Goal: Task Accomplishment & Management: Use online tool/utility

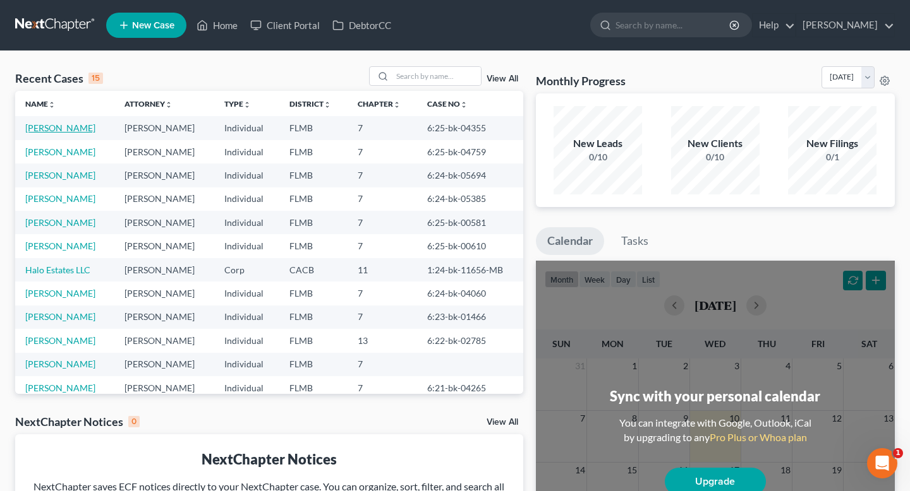
click at [68, 129] on link "[PERSON_NAME]" at bounding box center [60, 128] width 70 height 11
select select "2"
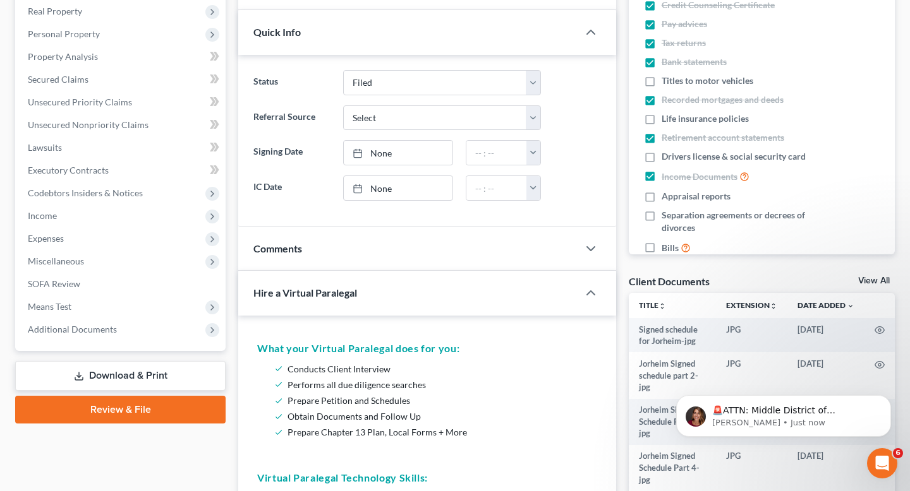
scroll to position [222, 0]
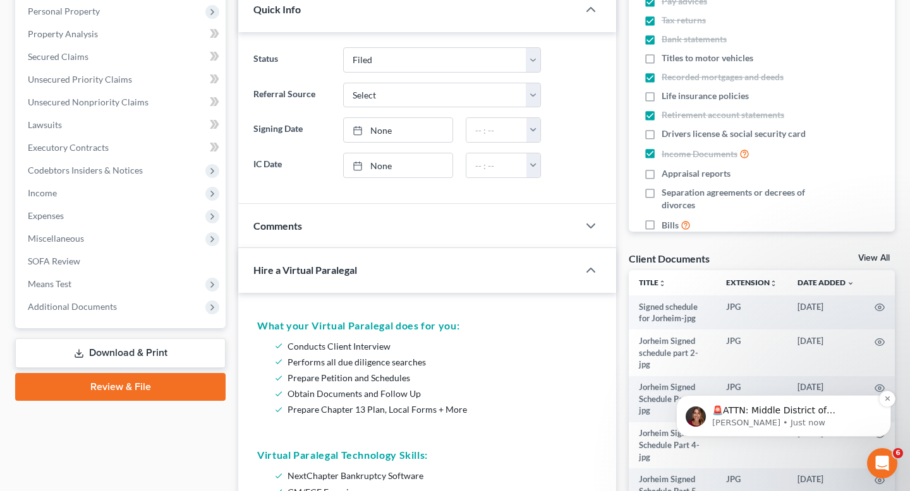
click at [783, 414] on p "🚨ATTN: Middle District of [US_STATE] The court has added a new Credit Counselin…" at bounding box center [793, 411] width 163 height 13
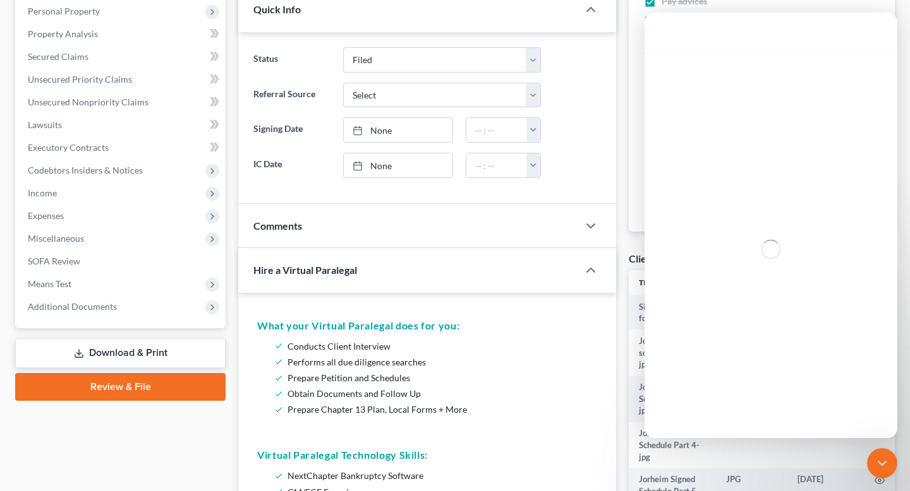
scroll to position [0, 0]
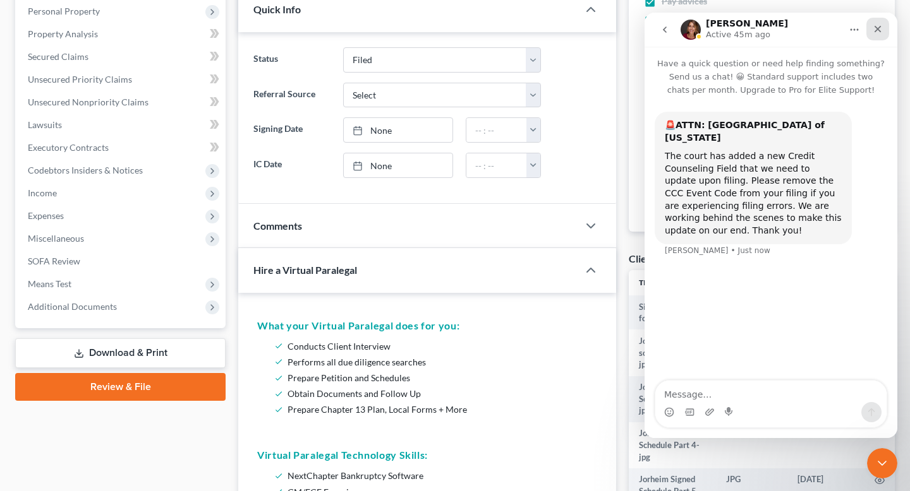
click at [879, 32] on icon "Close" at bounding box center [877, 29] width 10 height 10
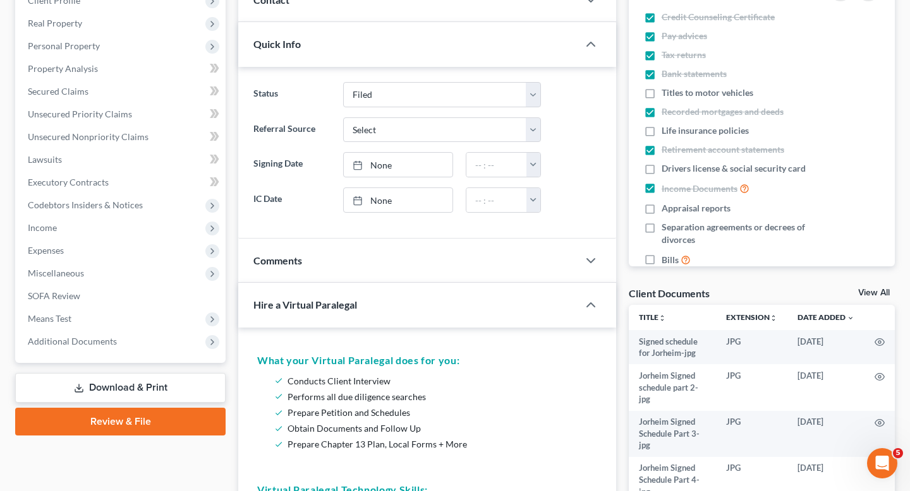
scroll to position [185, 0]
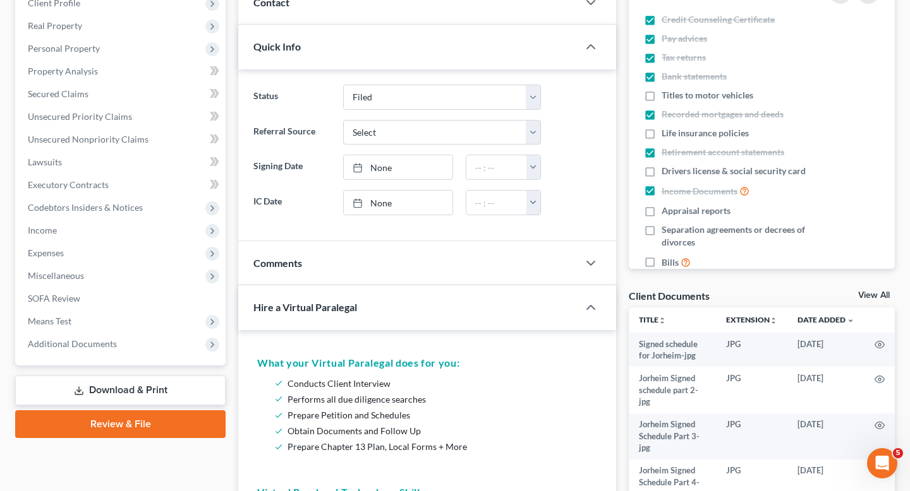
click at [139, 390] on link "Download & Print" at bounding box center [120, 391] width 210 height 30
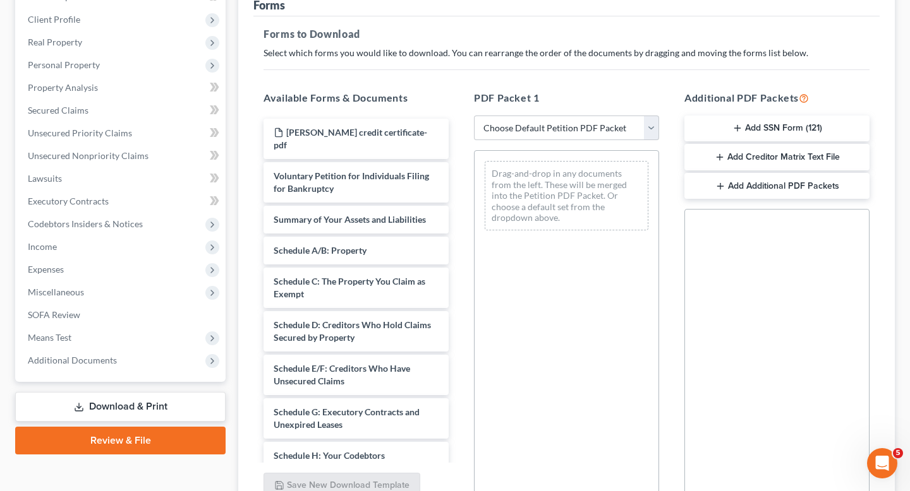
scroll to position [188, 0]
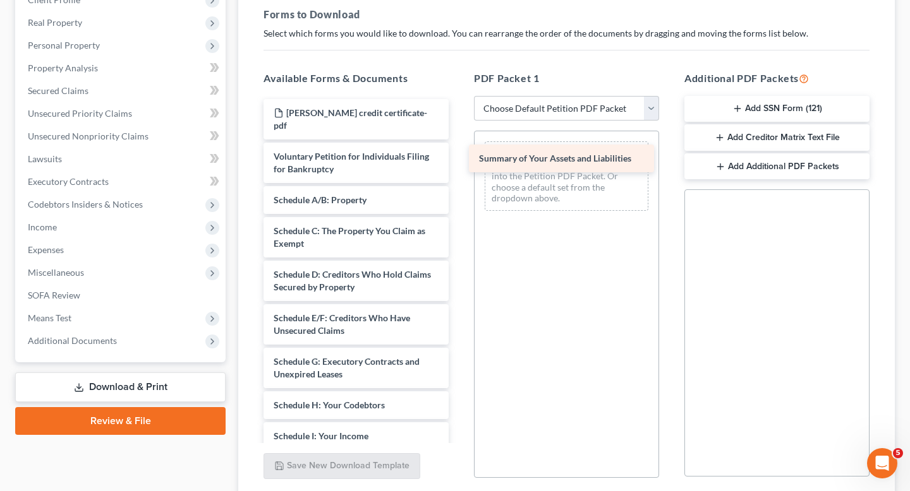
drag, startPoint x: 352, startPoint y: 184, endPoint x: 564, endPoint y: 149, distance: 214.5
click at [459, 149] on div "Summary of Your Assets and Liabilities [PERSON_NAME] credit certificate-pdf Vol…" at bounding box center [355, 452] width 205 height 706
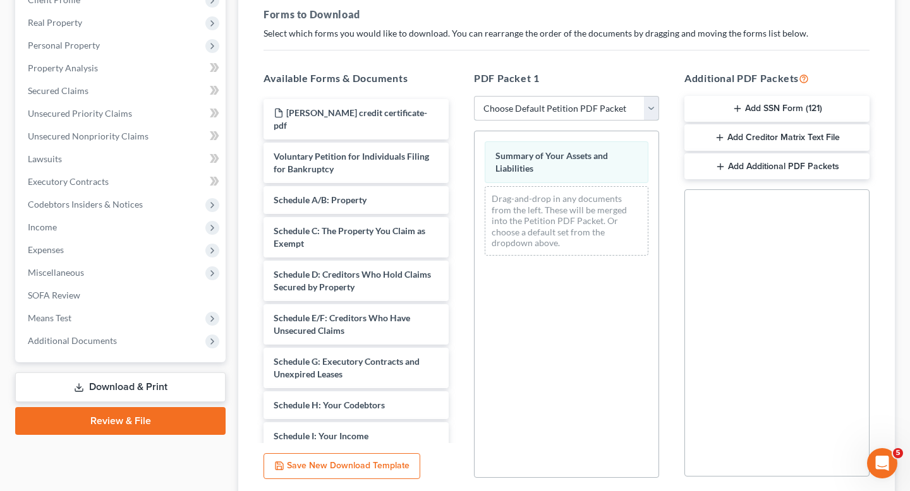
click at [647, 105] on select "Choose Default Petition PDF Packet Complete Bankruptcy Petition (all forms and …" at bounding box center [566, 108] width 185 height 25
select select "2"
click at [474, 96] on select "Choose Default Petition PDF Packet Complete Bankruptcy Petition (all forms and …" at bounding box center [566, 108] width 185 height 25
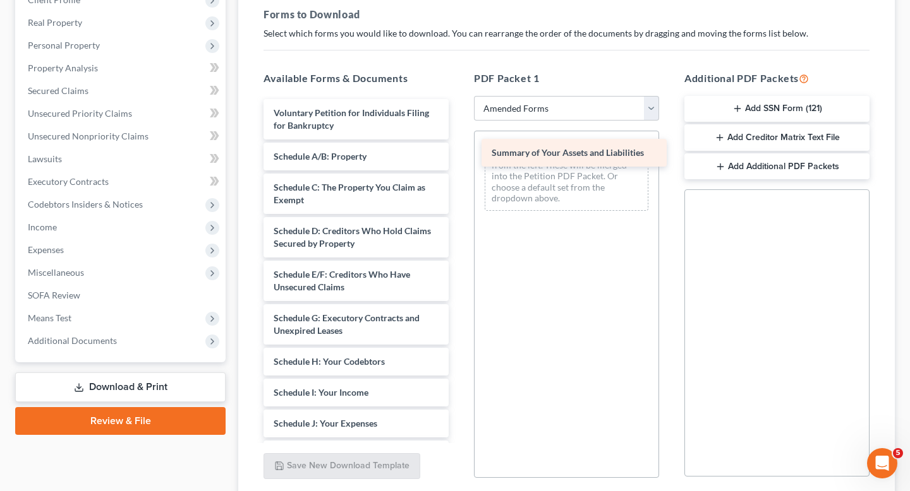
drag, startPoint x: 351, startPoint y: 158, endPoint x: 568, endPoint y: 154, distance: 217.9
click at [459, 154] on div "Summary of Your Assets and Liabilities Voluntary Petition for Individuals Filin…" at bounding box center [355, 430] width 205 height 662
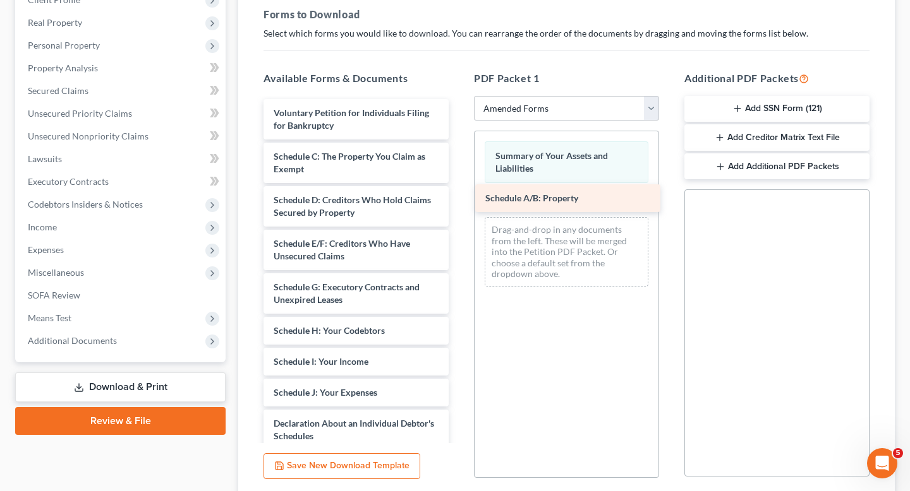
drag, startPoint x: 352, startPoint y: 155, endPoint x: 564, endPoint y: 196, distance: 216.0
click at [459, 196] on div "Schedule A/B: Property Voluntary Petition for Individuals Filing for Bankruptcy…" at bounding box center [355, 414] width 205 height 631
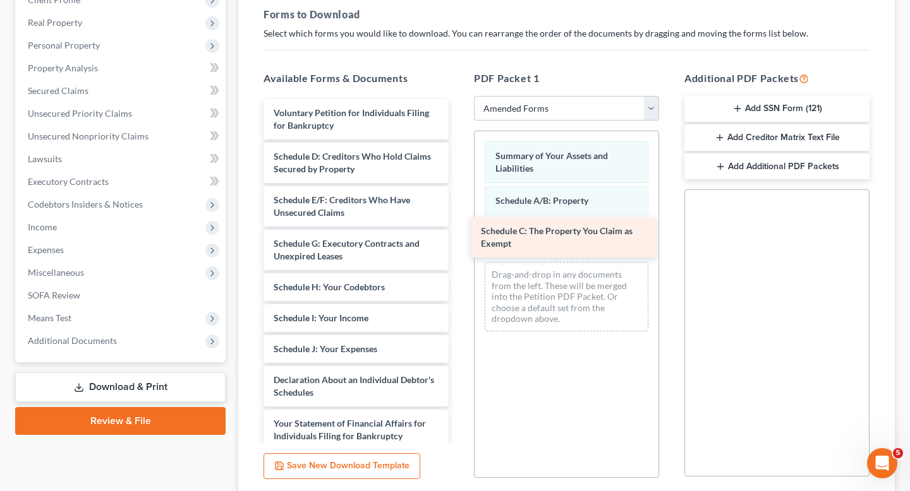
drag, startPoint x: 366, startPoint y: 158, endPoint x: 573, endPoint y: 231, distance: 219.5
click at [459, 231] on div "Schedule C: The Property You Claim as Exempt Voluntary Petition for Individuals…" at bounding box center [355, 392] width 205 height 587
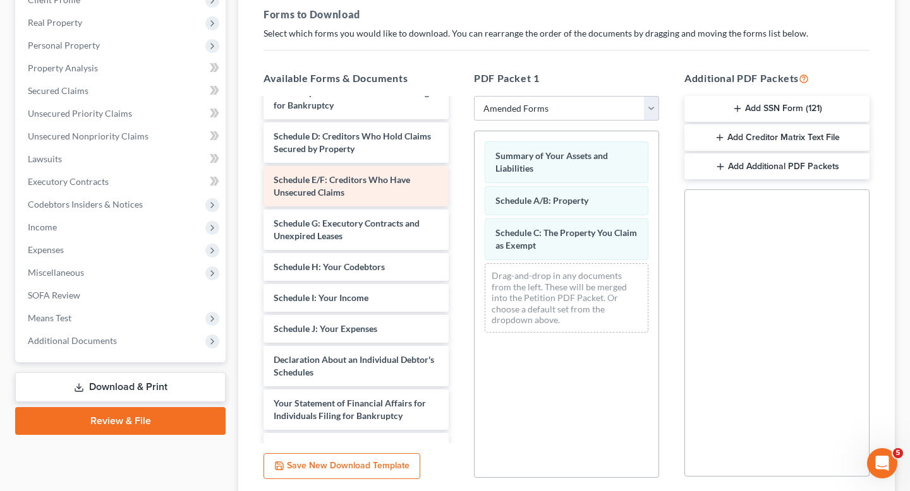
scroll to position [21, 0]
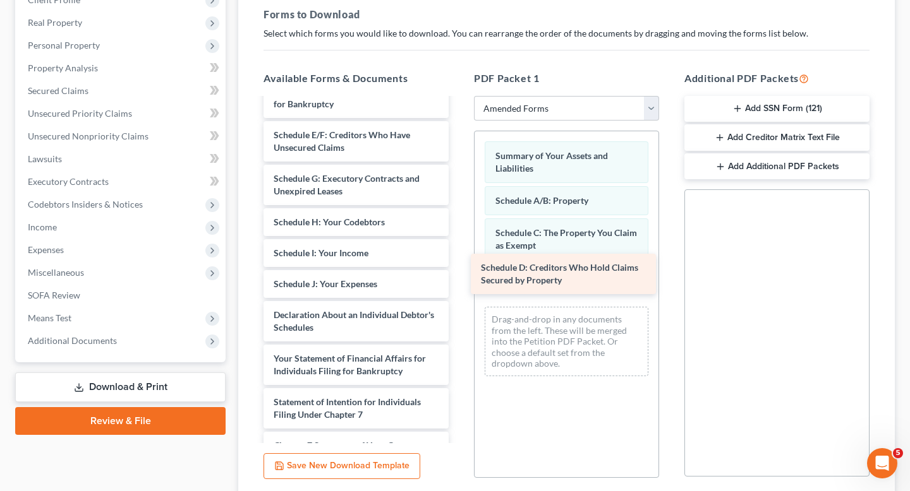
drag, startPoint x: 343, startPoint y: 141, endPoint x: 551, endPoint y: 271, distance: 245.2
click at [459, 271] on div "Schedule D: Creditors Who Hold Claims Secured by Property Voluntary Petition fo…" at bounding box center [355, 350] width 205 height 544
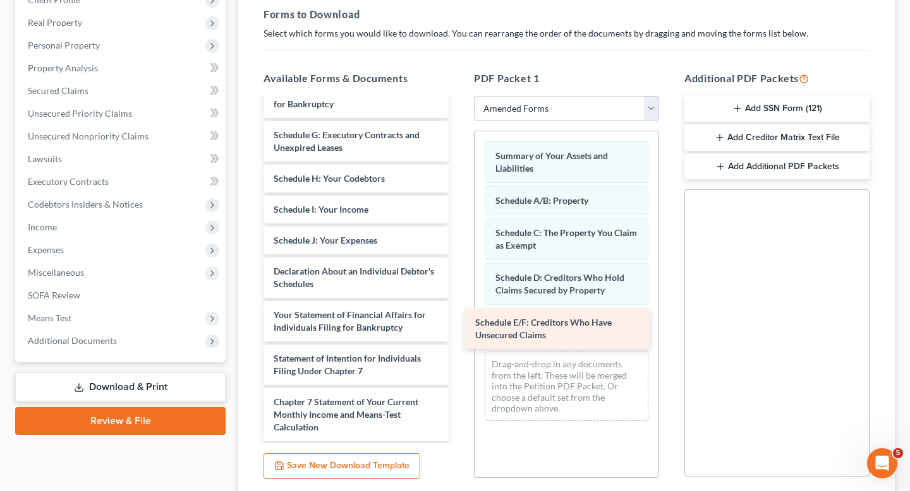
drag, startPoint x: 364, startPoint y: 142, endPoint x: 565, endPoint y: 328, distance: 274.0
click at [459, 328] on div "Schedule E/F: Creditors Who Have Unsecured Claims Voluntary Petition for Indivi…" at bounding box center [355, 328] width 205 height 500
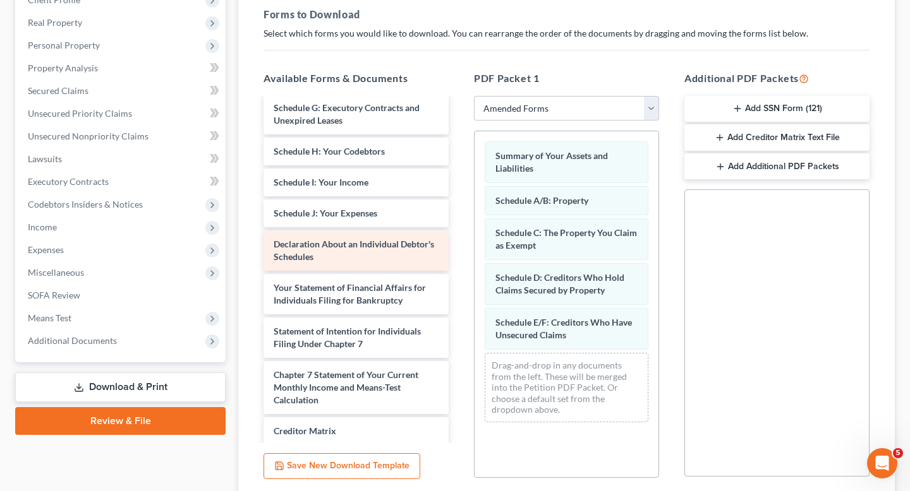
scroll to position [49, 0]
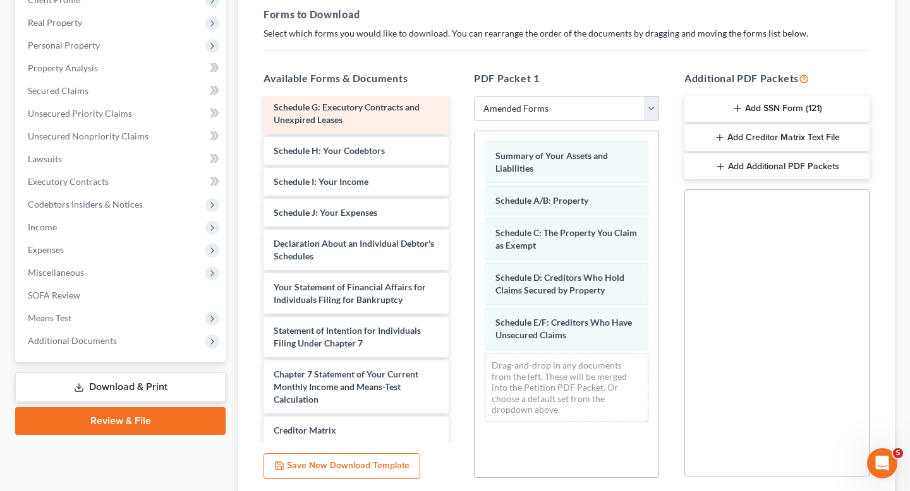
click at [343, 110] on span "Schedule G: Executory Contracts and Unexpired Leases" at bounding box center [346, 113] width 146 height 23
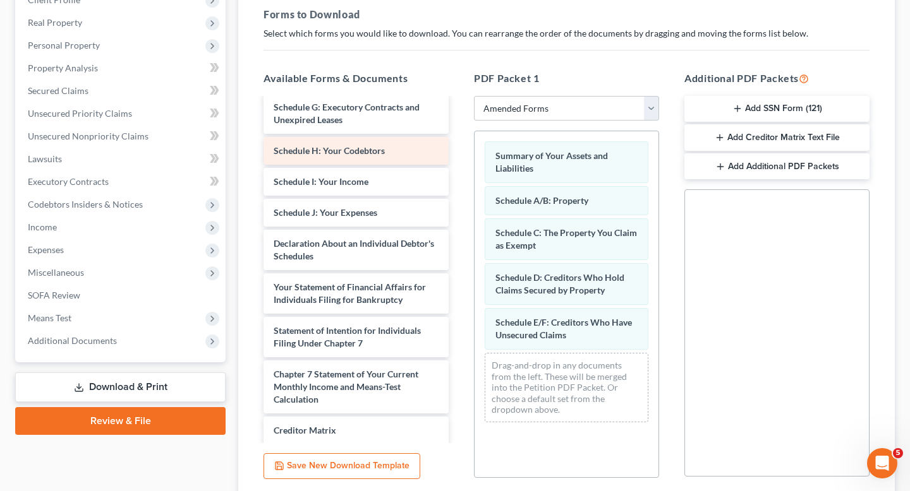
click at [337, 153] on span "Schedule H: Your Codebtors" at bounding box center [328, 150] width 111 height 11
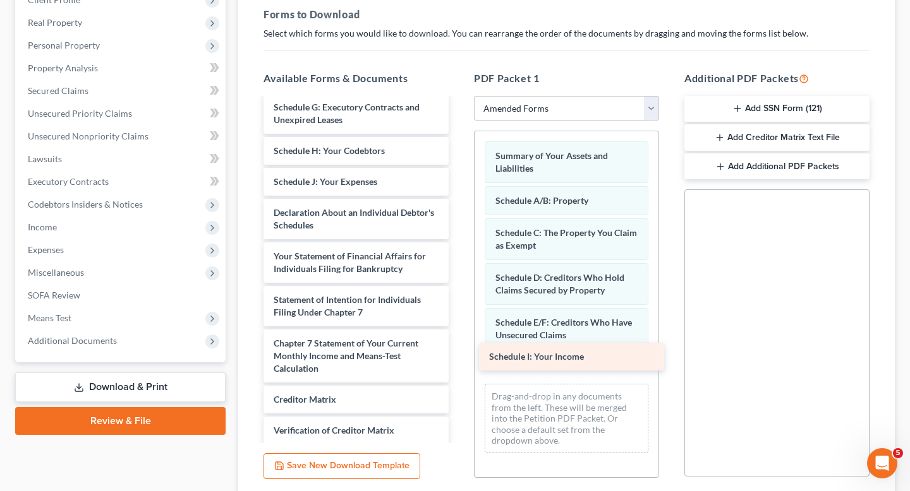
drag, startPoint x: 320, startPoint y: 181, endPoint x: 534, endPoint y: 353, distance: 274.5
click at [459, 353] on div "Schedule I: Your Income Voluntary Petition for Individuals Filing for Bankruptc…" at bounding box center [355, 284] width 205 height 469
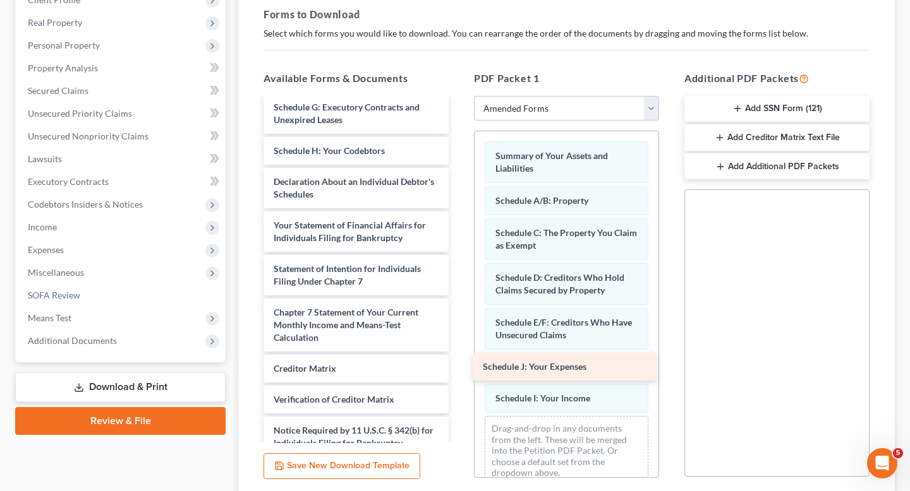
drag, startPoint x: 334, startPoint y: 180, endPoint x: 545, endPoint y: 357, distance: 275.3
click at [459, 357] on div "Schedule J: Your Expenses Voluntary Petition for Individuals Filing for Bankrup…" at bounding box center [355, 269] width 205 height 438
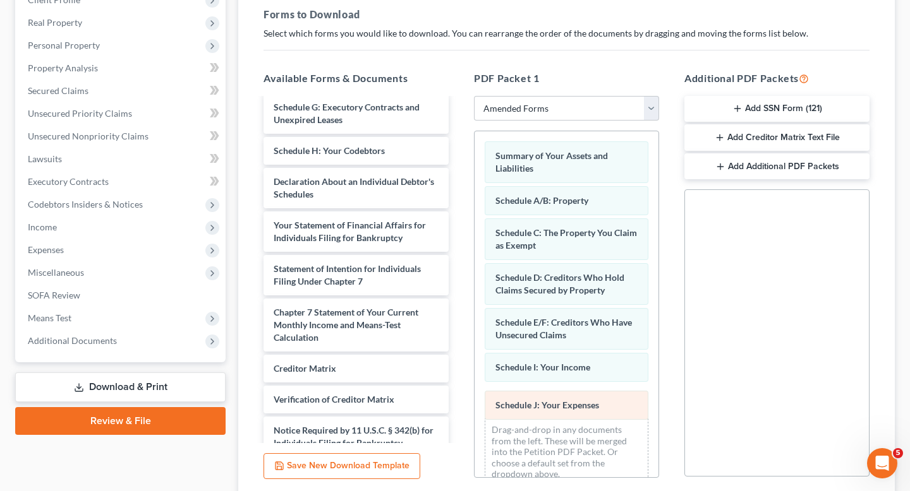
drag, startPoint x: 543, startPoint y: 368, endPoint x: 543, endPoint y: 405, distance: 36.6
click at [543, 405] on div "Schedule J: Your Expenses Summary of Your Assets and Liabilities Schedule A/B: …" at bounding box center [566, 314] width 184 height 366
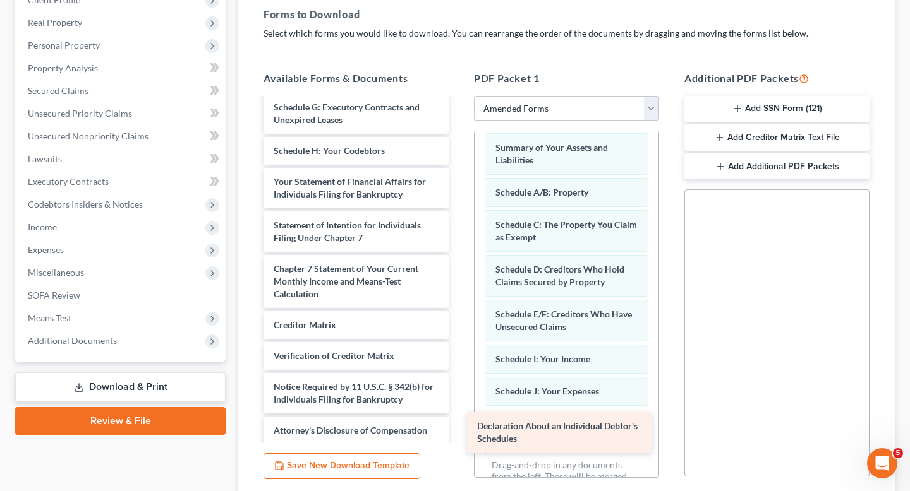
drag, startPoint x: 363, startPoint y: 187, endPoint x: 567, endPoint y: 431, distance: 317.9
click at [459, 431] on div "Declaration About an Individual Debtor's Schedules Voluntary Petition for Indiv…" at bounding box center [355, 247] width 205 height 395
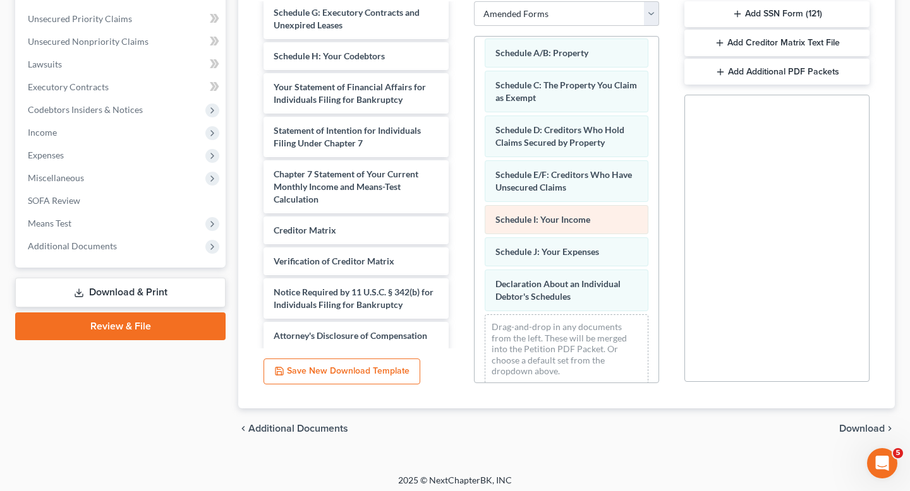
scroll to position [288, 0]
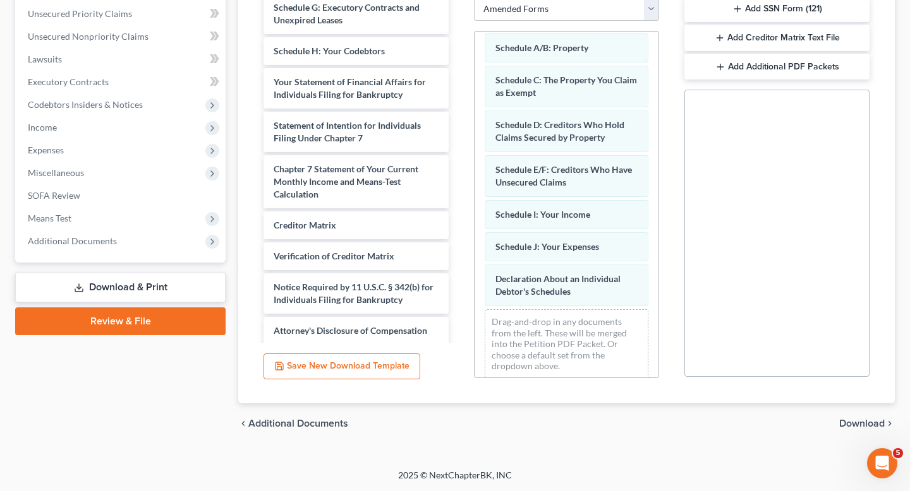
click at [854, 423] on span "Download" at bounding box center [861, 424] width 45 height 10
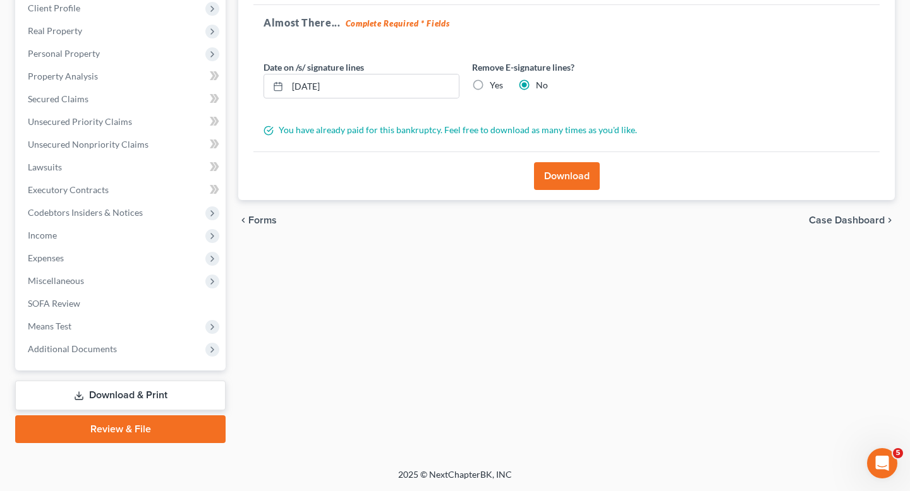
scroll to position [179, 0]
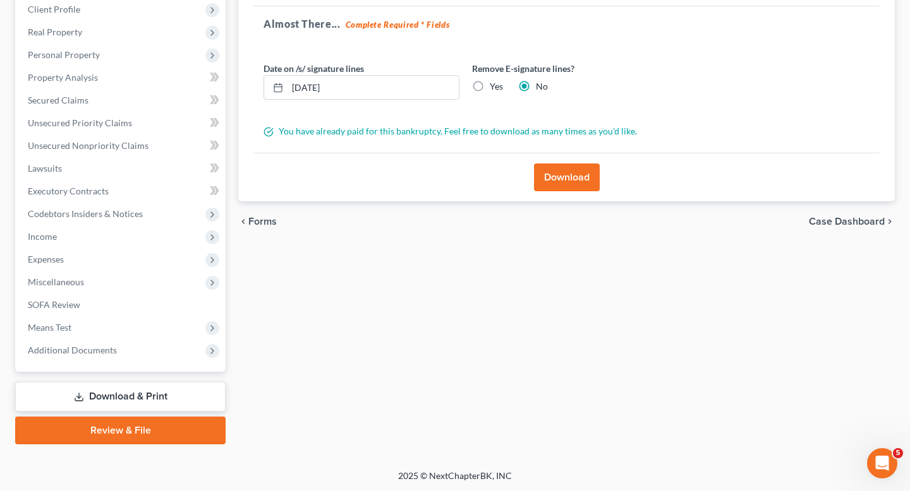
click at [560, 174] on button "Download" at bounding box center [567, 178] width 66 height 28
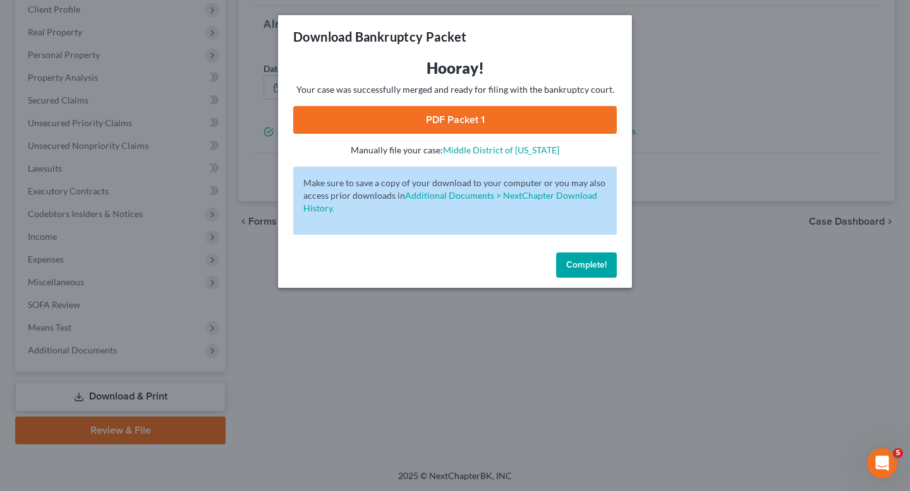
click at [430, 116] on link "PDF Packet 1" at bounding box center [454, 120] width 323 height 28
click at [566, 267] on span "Complete!" at bounding box center [586, 265] width 40 height 11
